Goal: Task Accomplishment & Management: Manage account settings

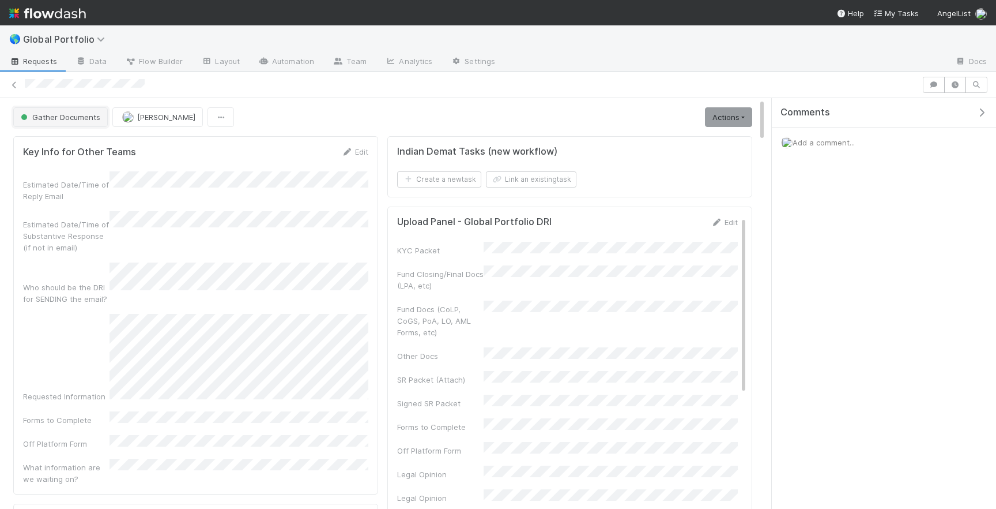
click at [51, 119] on span "Gather Documents" at bounding box center [59, 116] width 82 height 9
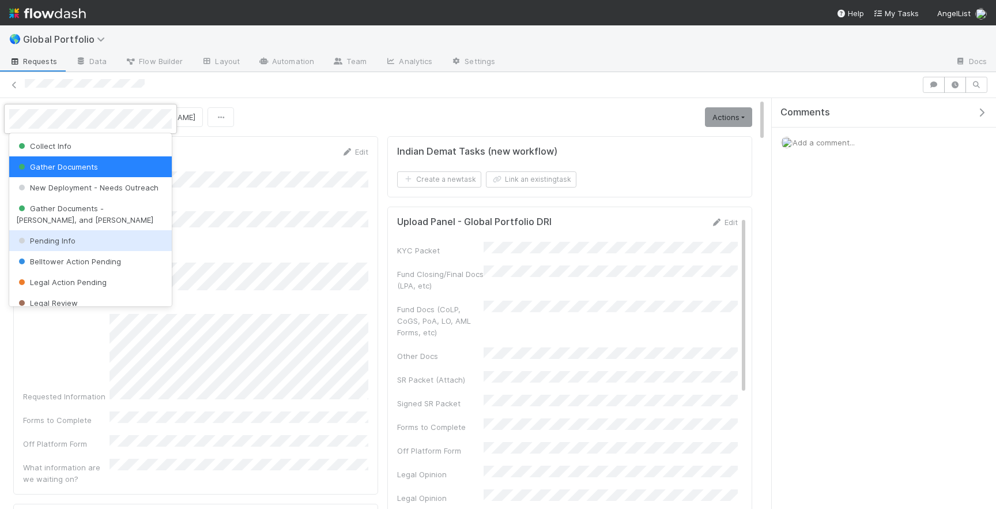
click at [63, 235] on div "Pending Info" at bounding box center [90, 240] width 163 height 21
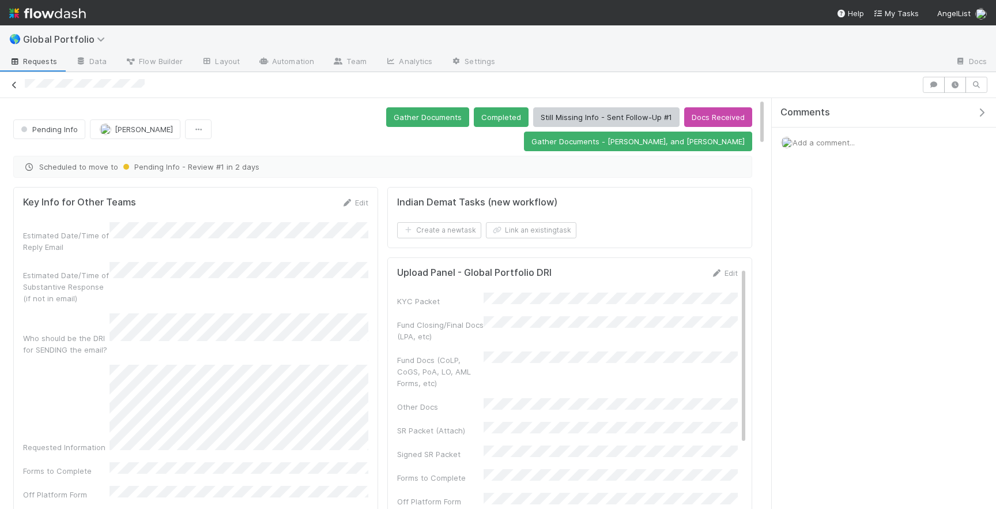
click at [17, 86] on icon at bounding box center [15, 84] width 12 height 7
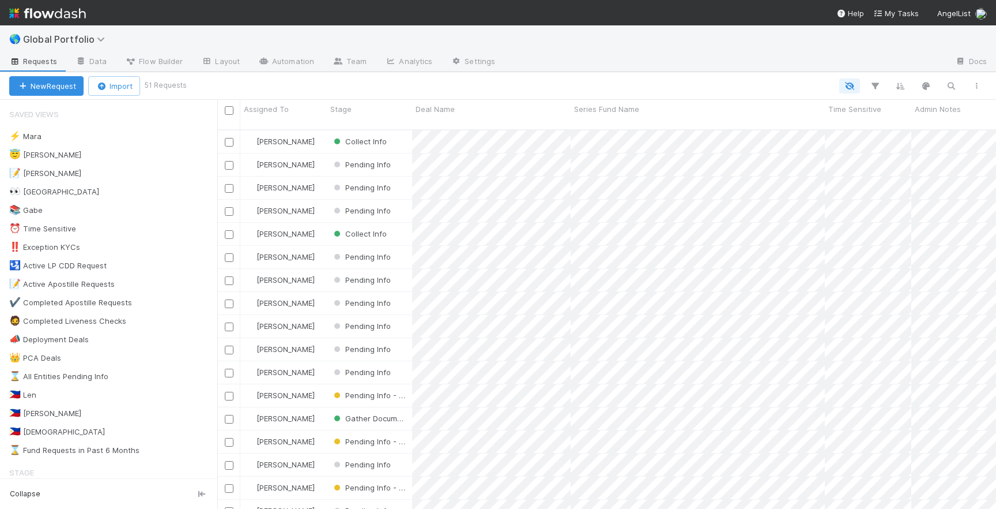
scroll to position [0, 1]
click at [94, 148] on div "😇 Jeremy 8" at bounding box center [113, 155] width 208 height 14
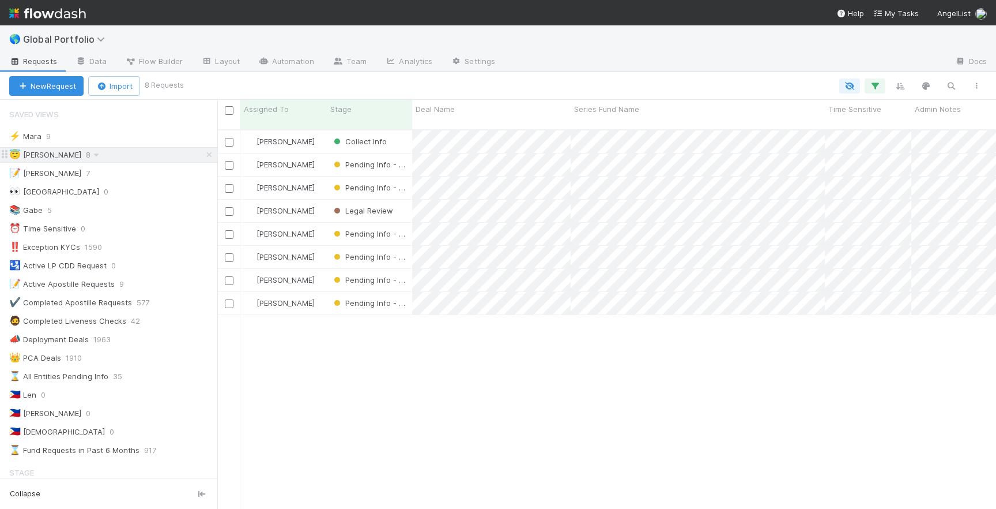
scroll to position [388, 779]
click at [317, 155] on div "[PERSON_NAME]" at bounding box center [283, 164] width 86 height 22
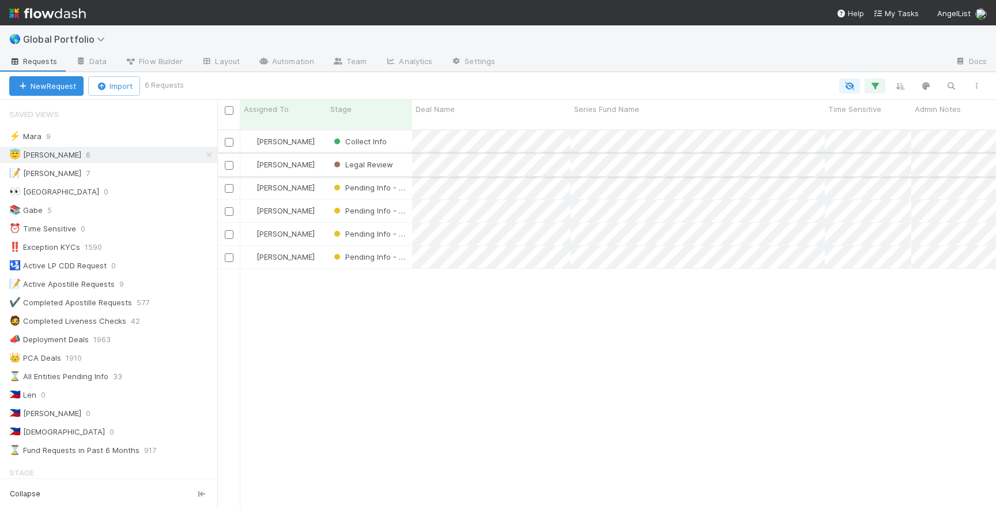
click at [322, 153] on div "[PERSON_NAME]" at bounding box center [283, 164] width 86 height 22
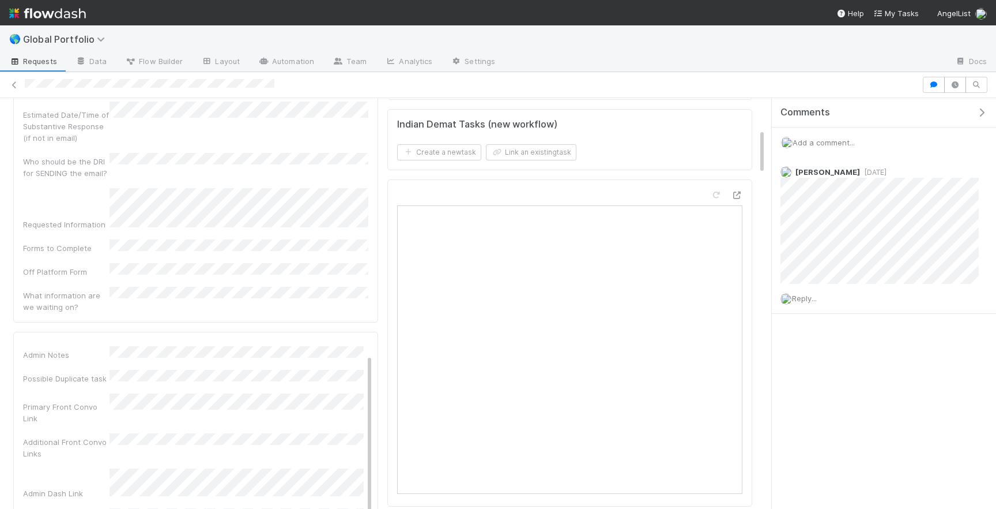
scroll to position [277, 0]
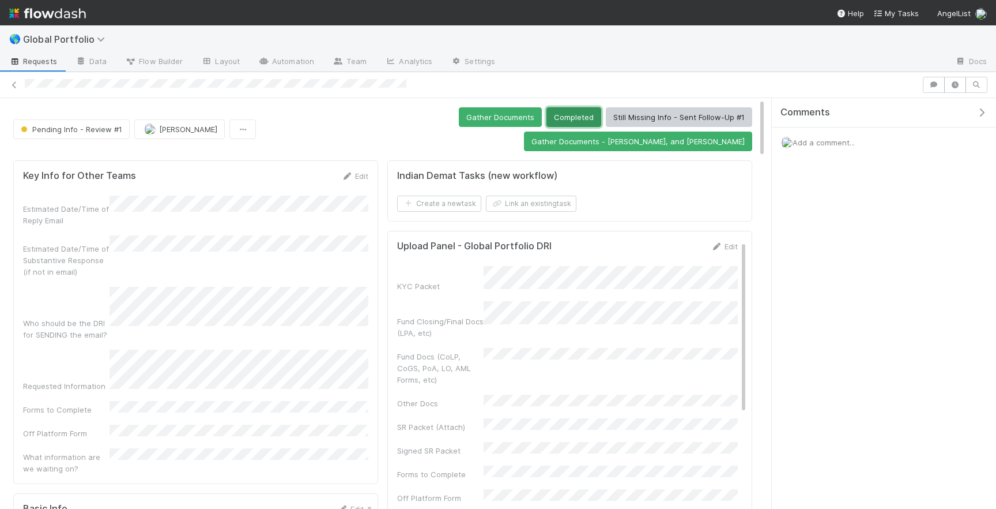
click at [547, 116] on button "Completed" at bounding box center [574, 117] width 55 height 20
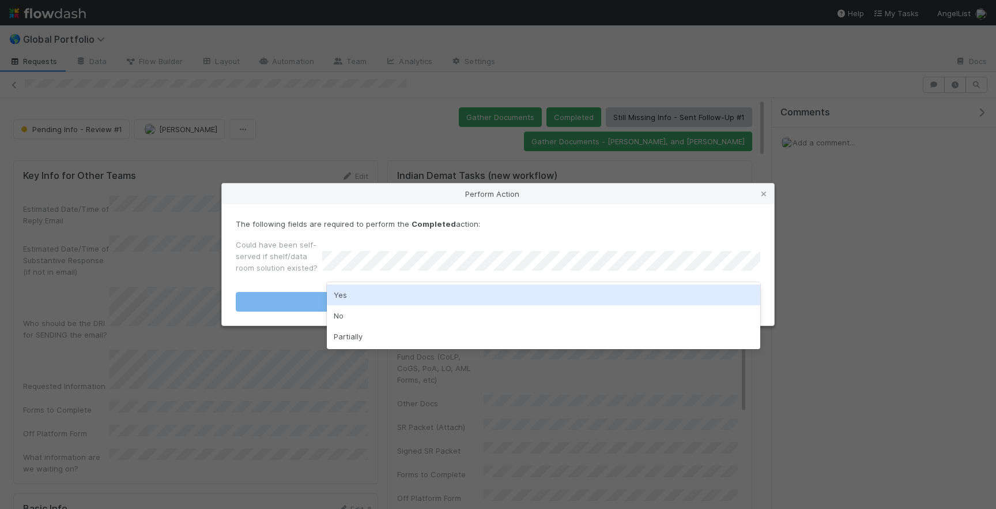
drag, startPoint x: 422, startPoint y: 305, endPoint x: 425, endPoint y: 297, distance: 8.6
click at [426, 296] on div "Yes No Partially" at bounding box center [544, 315] width 434 height 67
click at [425, 297] on div "Yes" at bounding box center [544, 294] width 434 height 21
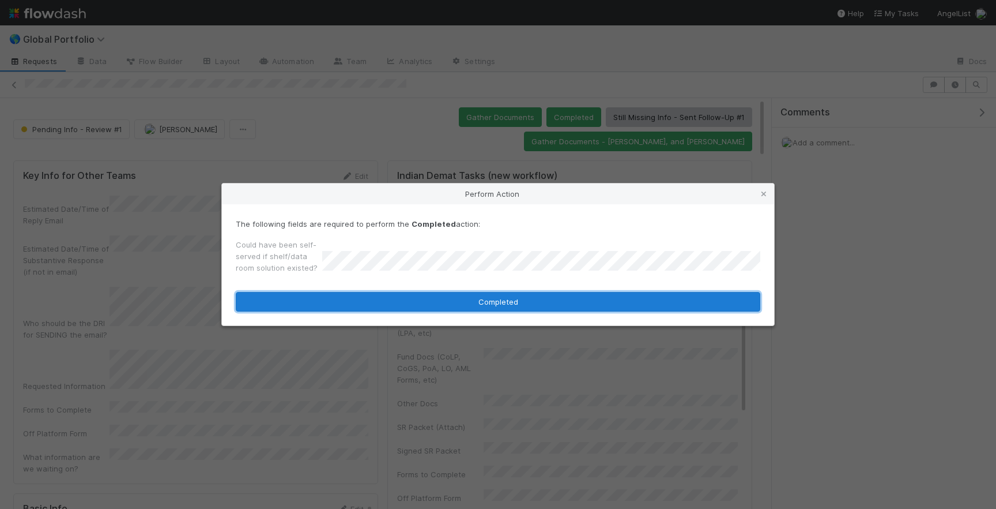
click at [425, 302] on button "Completed" at bounding box center [498, 302] width 525 height 20
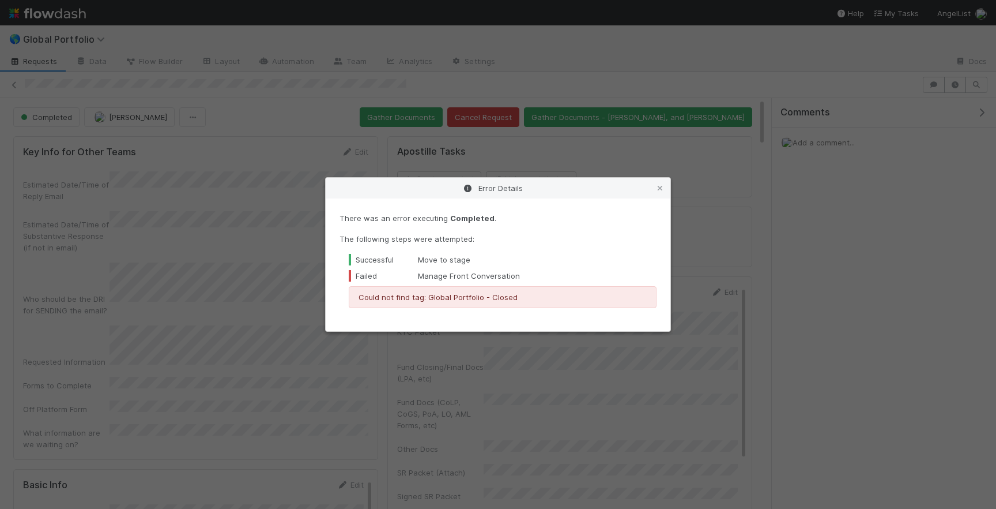
click at [654, 186] on div "Error Details" at bounding box center [498, 188] width 345 height 21
click at [657, 187] on icon at bounding box center [660, 188] width 12 height 7
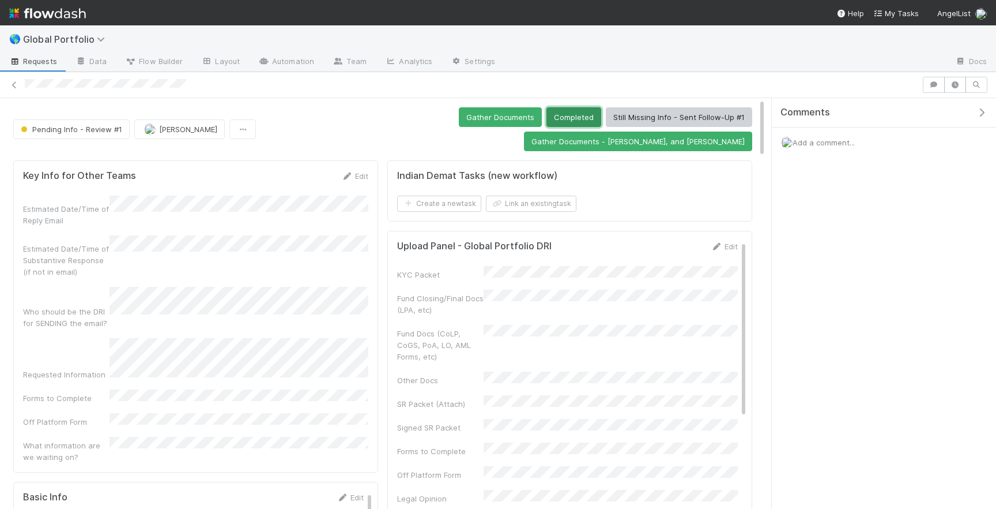
click at [547, 118] on button "Completed" at bounding box center [574, 117] width 55 height 20
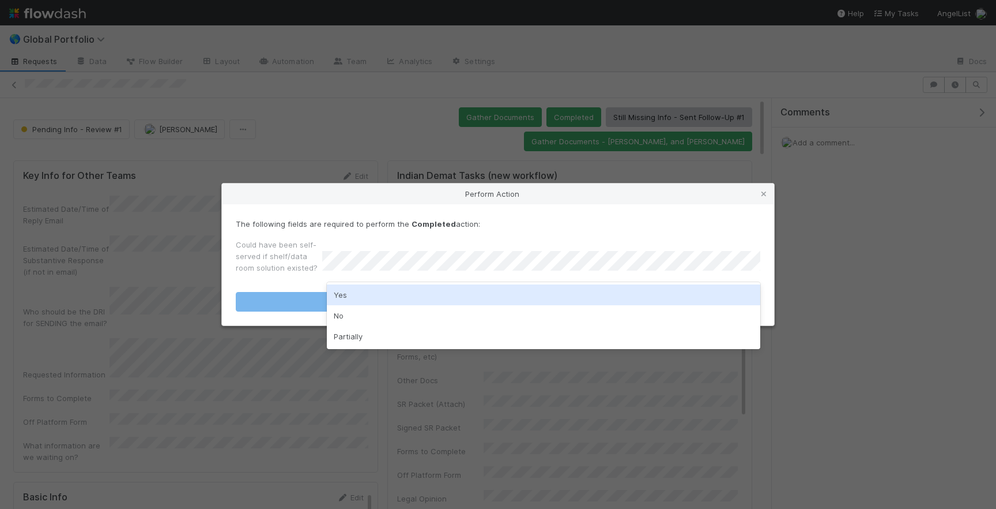
click at [372, 293] on div "Yes" at bounding box center [544, 294] width 434 height 21
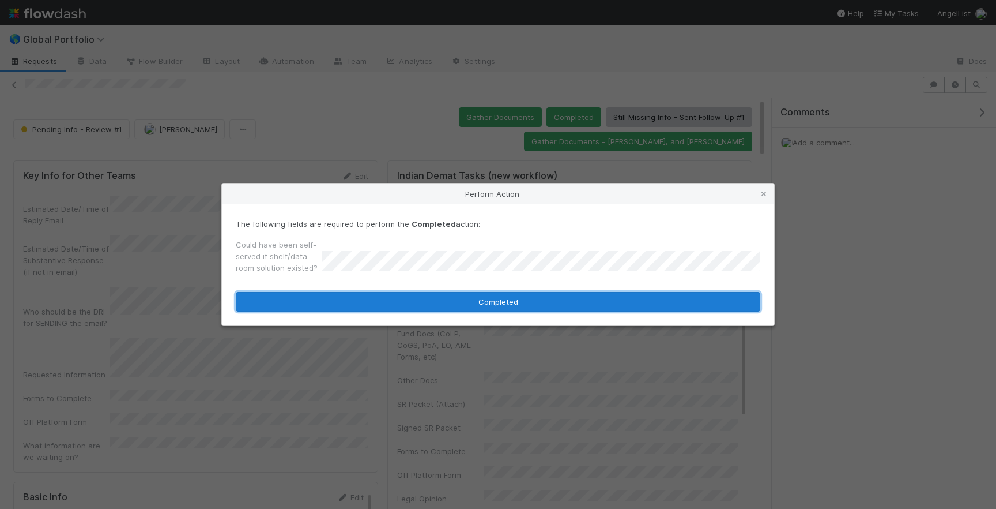
click at [375, 295] on button "Completed" at bounding box center [498, 302] width 525 height 20
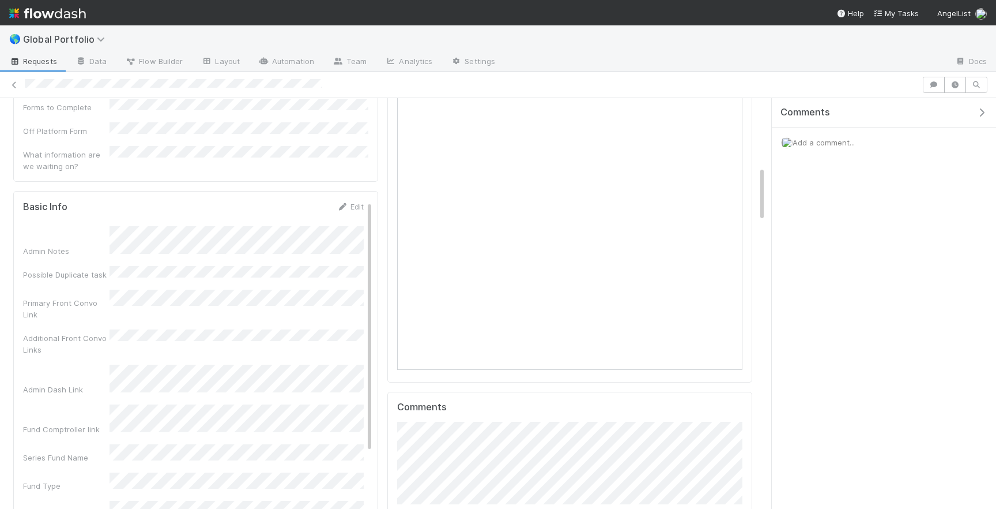
scroll to position [495, 0]
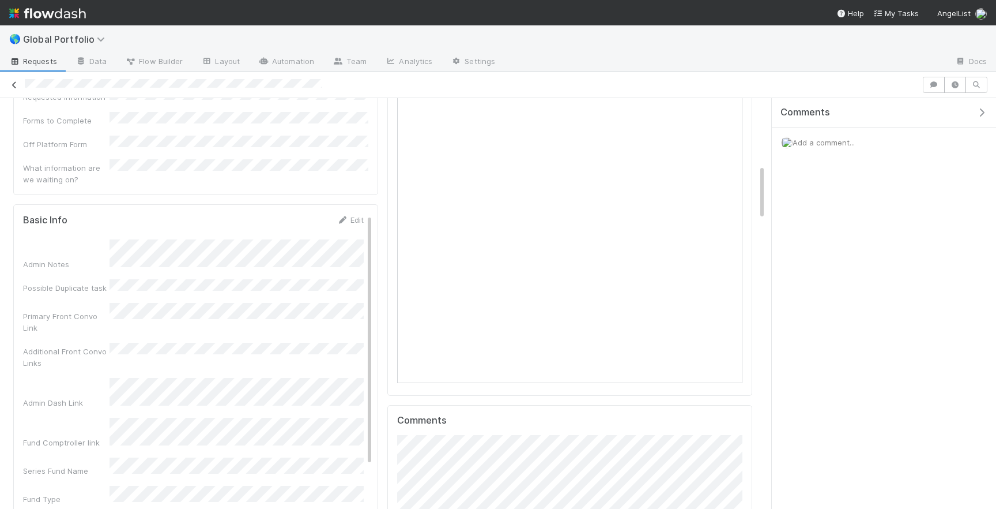
click at [12, 79] on link at bounding box center [15, 85] width 12 height 12
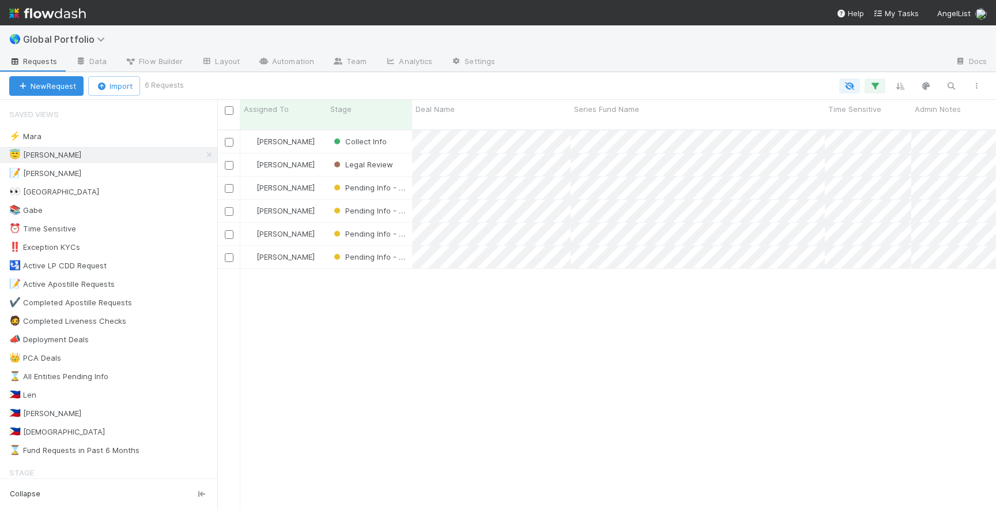
scroll to position [388, 779]
click at [228, 161] on input "checkbox" at bounding box center [229, 165] width 9 height 9
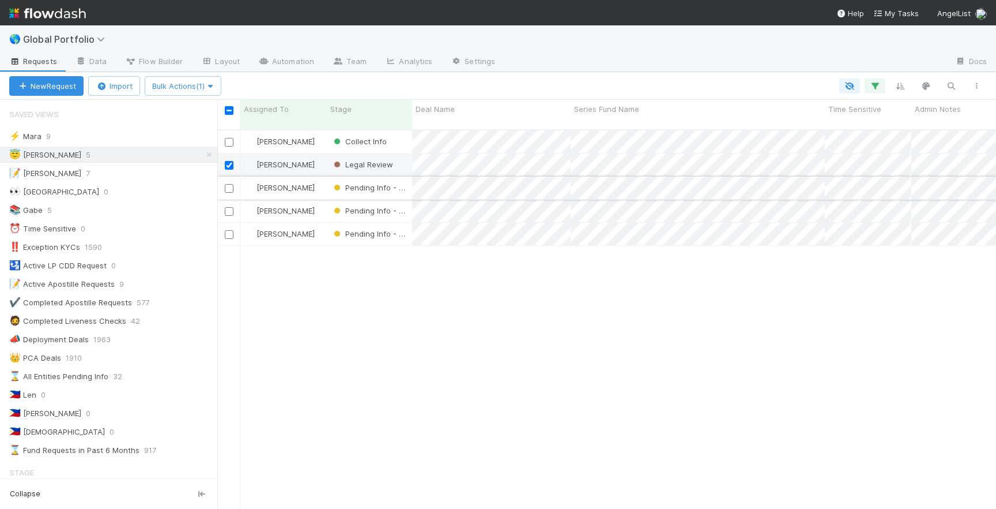
click at [228, 184] on input "checkbox" at bounding box center [229, 188] width 9 height 9
click at [228, 204] on div at bounding box center [229, 210] width 14 height 13
click at [229, 207] on input "checkbox" at bounding box center [229, 211] width 9 height 9
click at [229, 230] on input "checkbox" at bounding box center [229, 234] width 9 height 9
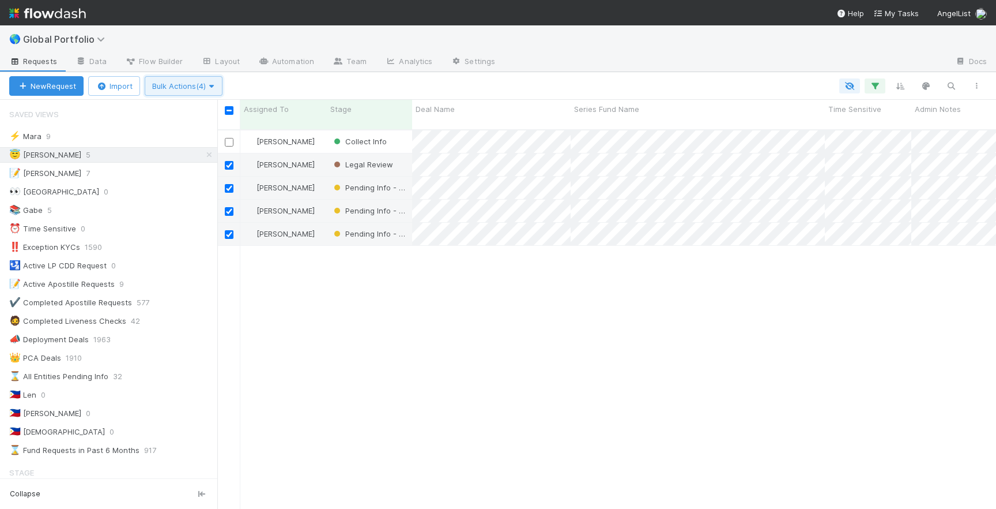
click at [209, 80] on button "Bulk Actions (4)" at bounding box center [184, 86] width 78 height 20
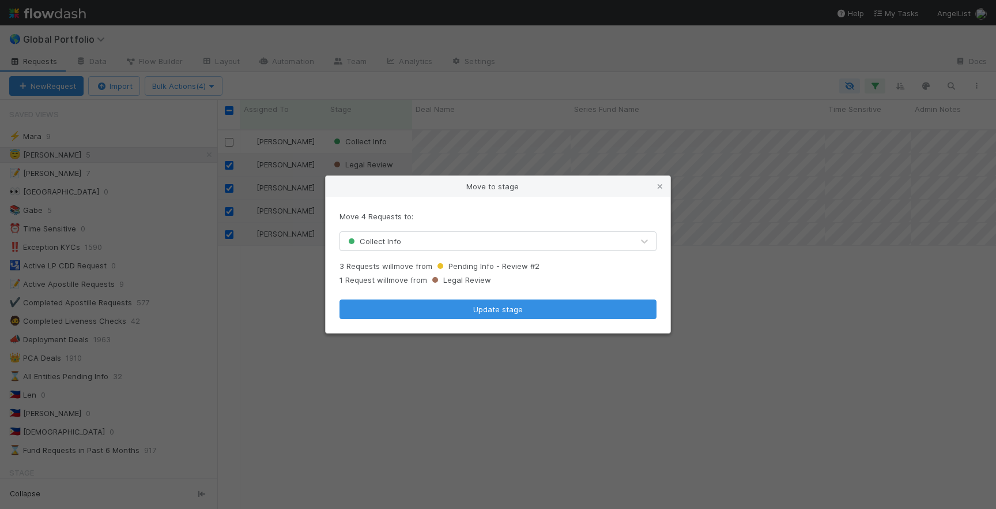
click at [436, 254] on div "Move 4 Requests to: Collect Info 3 Requests will move from Pending Info - Revie…" at bounding box center [498, 265] width 345 height 136
click at [453, 244] on div "Collect Info" at bounding box center [486, 241] width 293 height 18
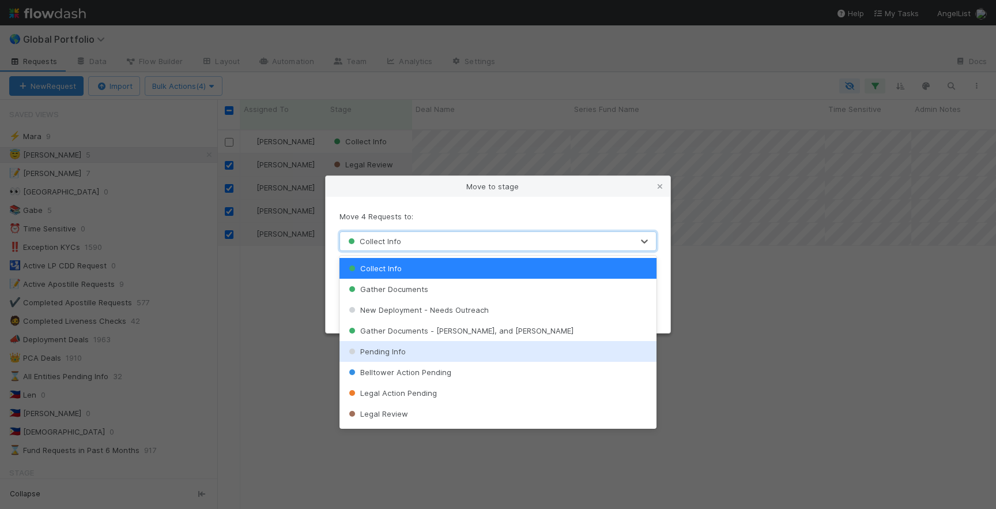
click at [431, 350] on div "Pending Info" at bounding box center [498, 351] width 317 height 21
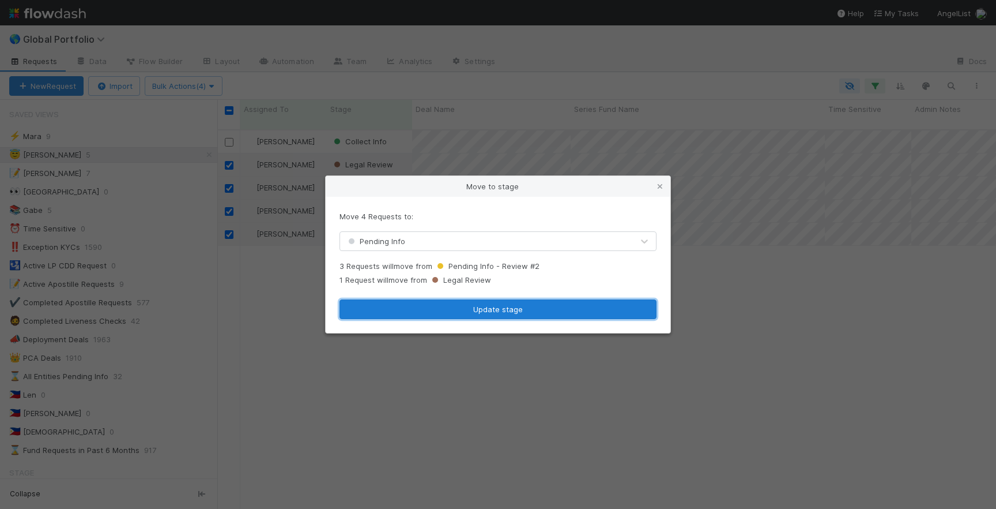
click at [497, 307] on button "Update stage" at bounding box center [498, 309] width 317 height 20
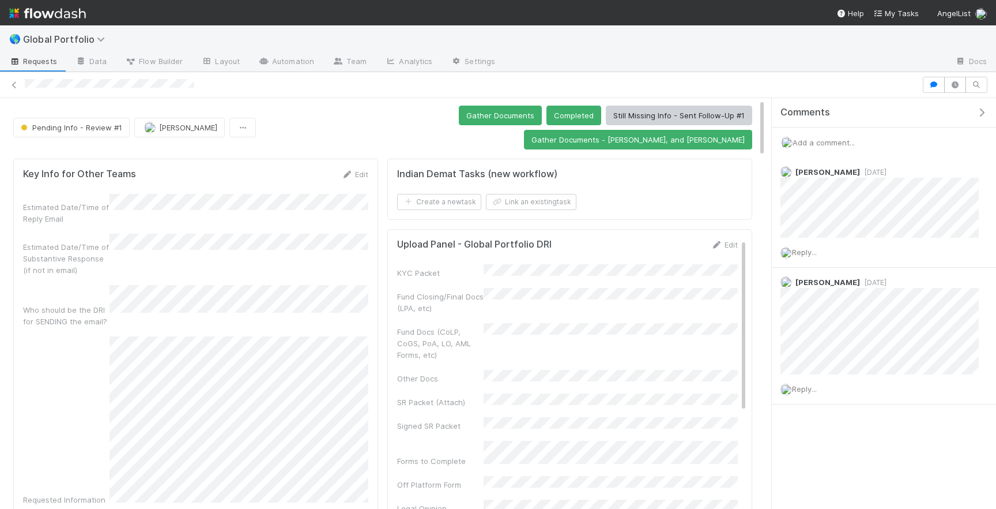
scroll to position [2, 0]
click at [71, 122] on span "Pending Info - Review #1" at bounding box center [70, 126] width 104 height 9
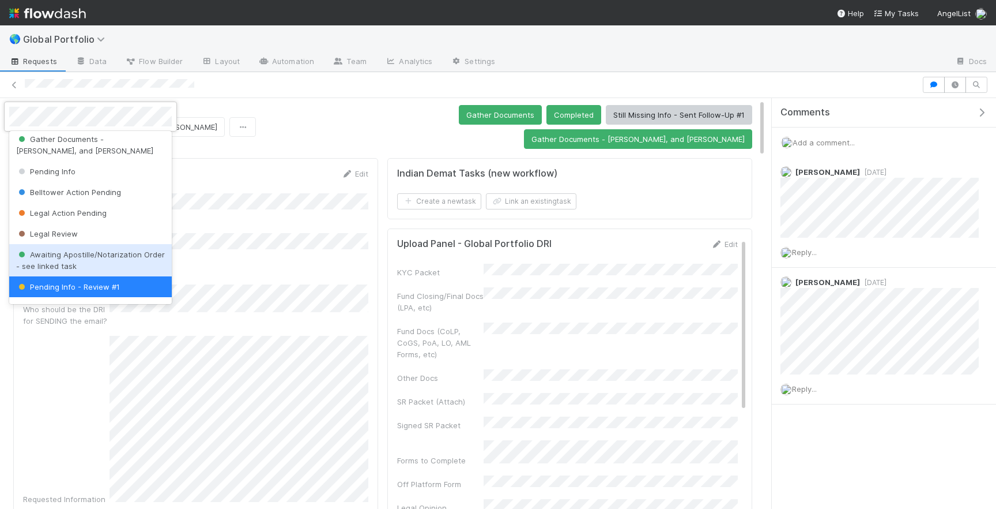
scroll to position [240, 0]
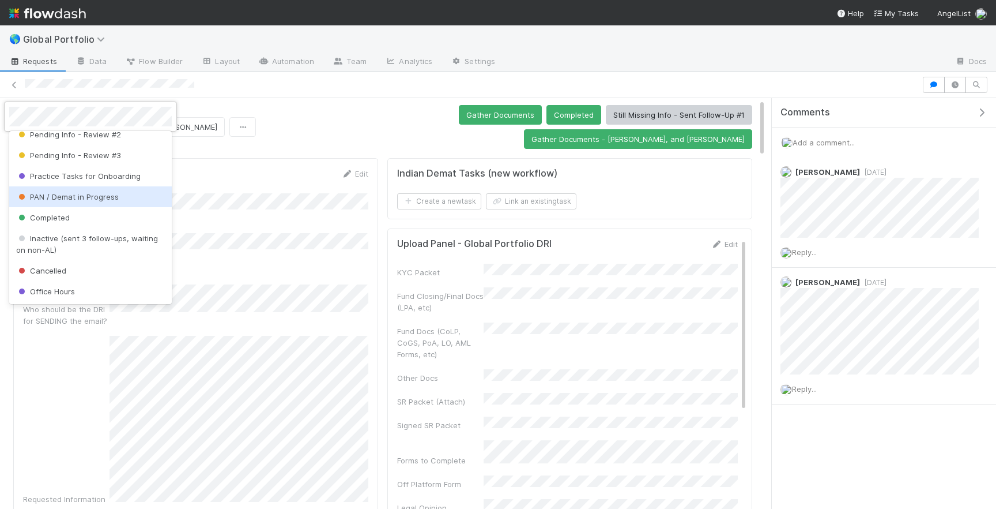
click at [96, 203] on div "PAN / Demat in Progress" at bounding box center [90, 196] width 163 height 21
